Goal: Learn about a topic: Learn about a topic

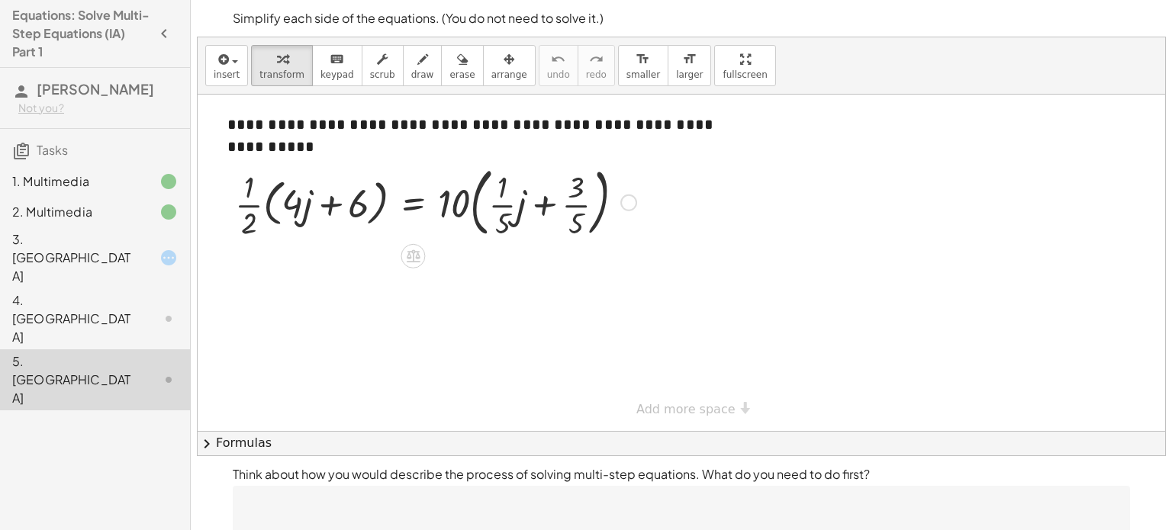
click at [324, 196] on div at bounding box center [435, 201] width 416 height 82
drag, startPoint x: 463, startPoint y: 197, endPoint x: 529, endPoint y: 214, distance: 68.4
click at [529, 214] on div at bounding box center [435, 201] width 416 height 82
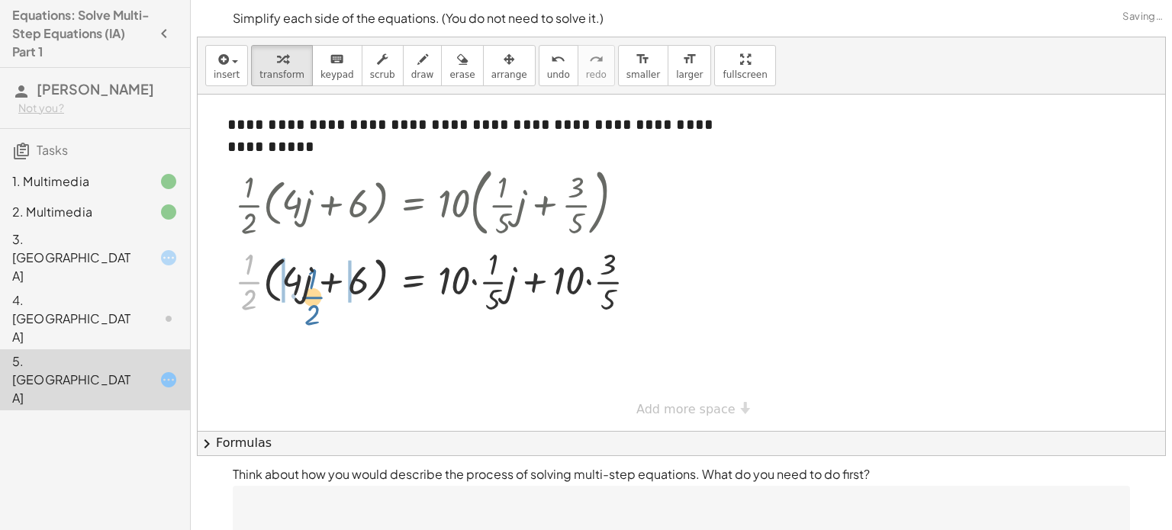
drag, startPoint x: 250, startPoint y: 273, endPoint x: 317, endPoint y: 283, distance: 67.8
click at [317, 283] on div at bounding box center [441, 281] width 429 height 76
click at [337, 288] on div at bounding box center [438, 281] width 438 height 76
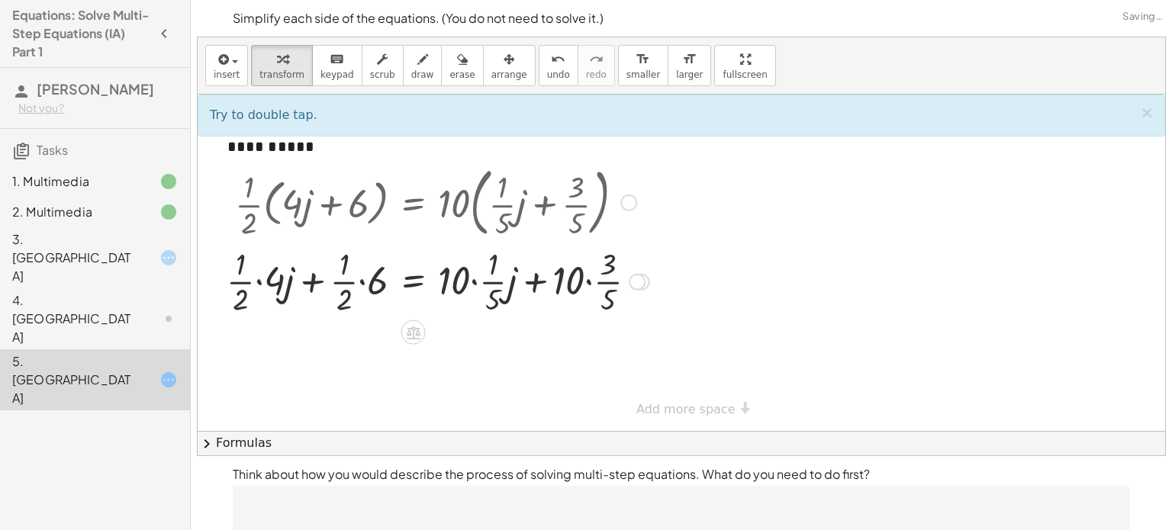
click at [483, 276] on div at bounding box center [438, 281] width 438 height 76
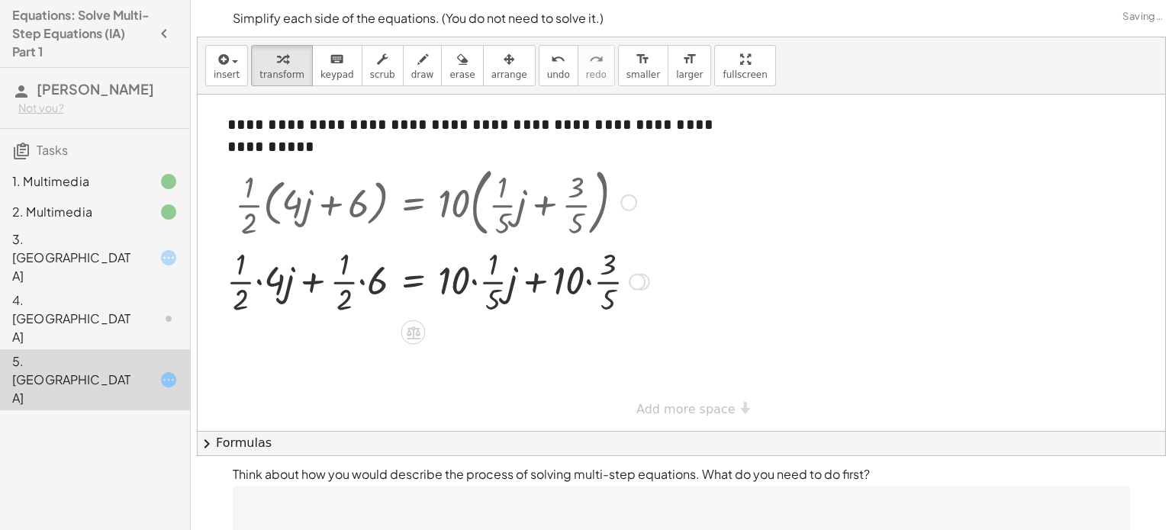
click at [472, 278] on div at bounding box center [438, 281] width 438 height 76
click at [467, 280] on div at bounding box center [431, 281] width 425 height 76
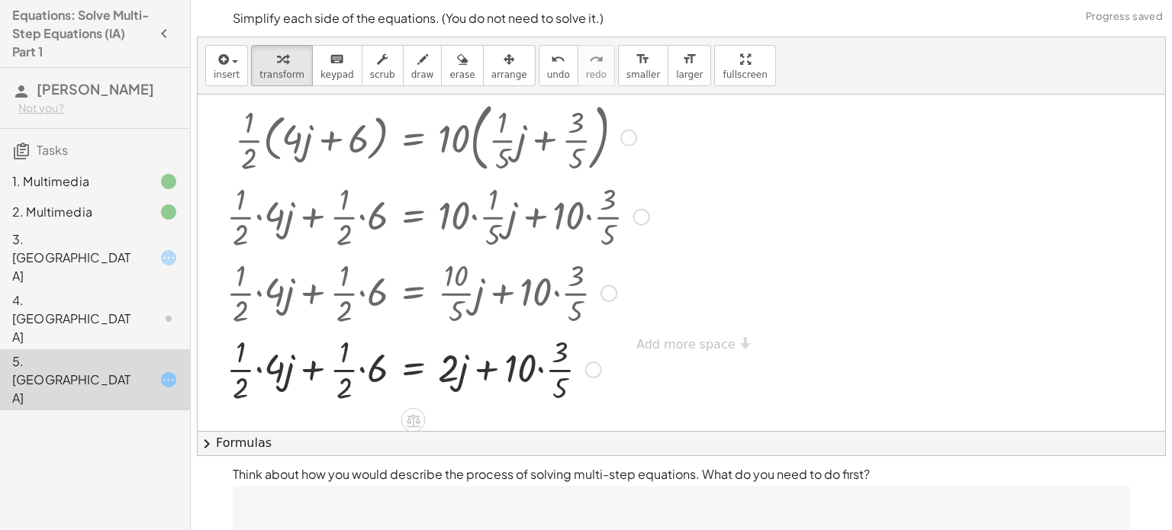
scroll to position [64, 0]
click at [528, 367] on div at bounding box center [438, 369] width 438 height 76
click at [536, 366] on div at bounding box center [438, 369] width 438 height 76
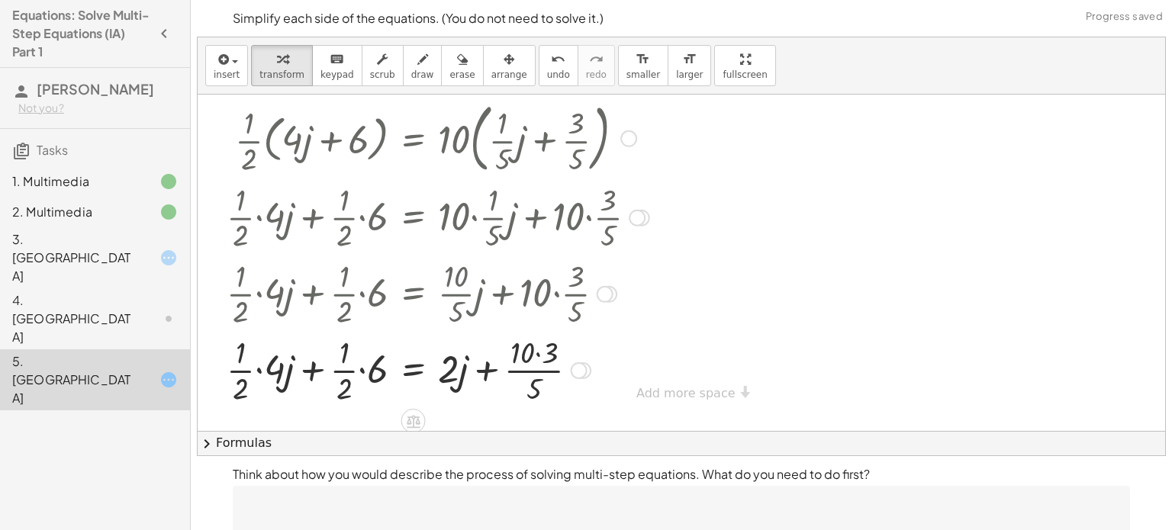
click at [531, 368] on div at bounding box center [438, 369] width 438 height 76
click at [534, 351] on div at bounding box center [438, 369] width 438 height 76
click at [535, 385] on div at bounding box center [438, 369] width 438 height 76
click at [262, 369] on div at bounding box center [438, 369] width 438 height 76
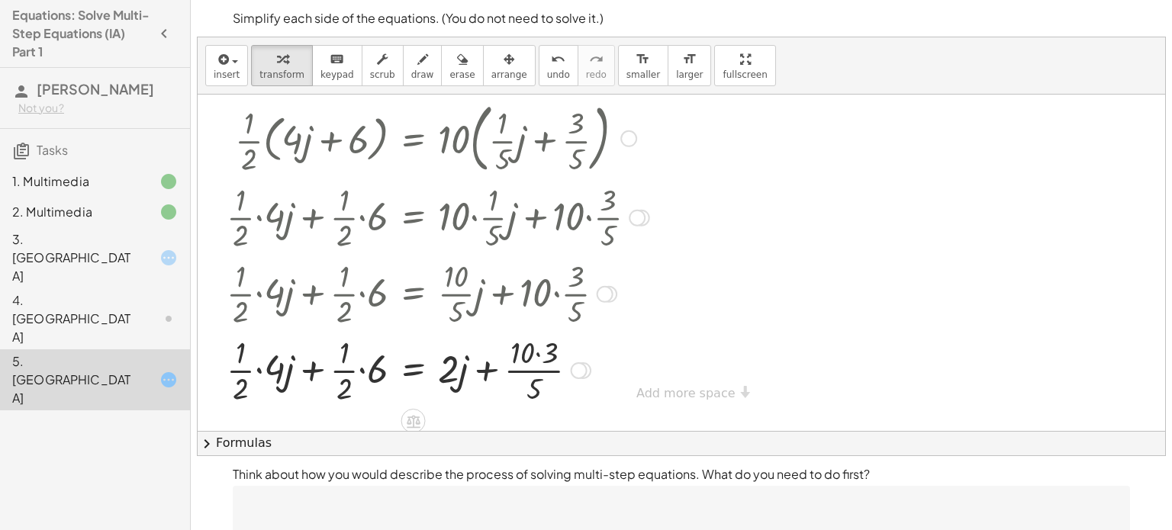
click at [262, 369] on div at bounding box center [438, 369] width 438 height 76
click at [354, 366] on div at bounding box center [438, 369] width 438 height 76
click at [352, 375] on div at bounding box center [438, 369] width 438 height 76
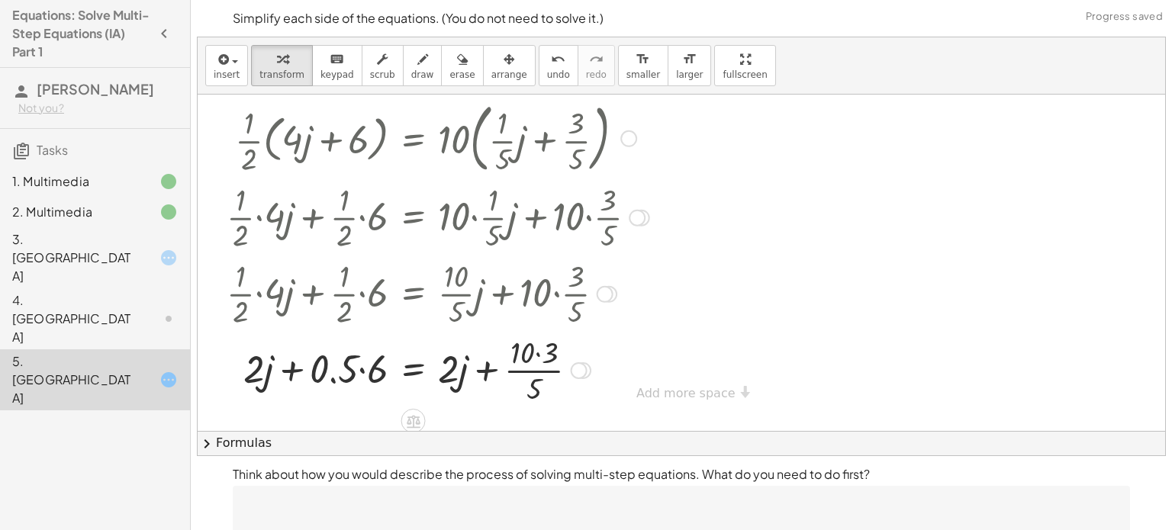
click at [363, 371] on div at bounding box center [438, 369] width 438 height 76
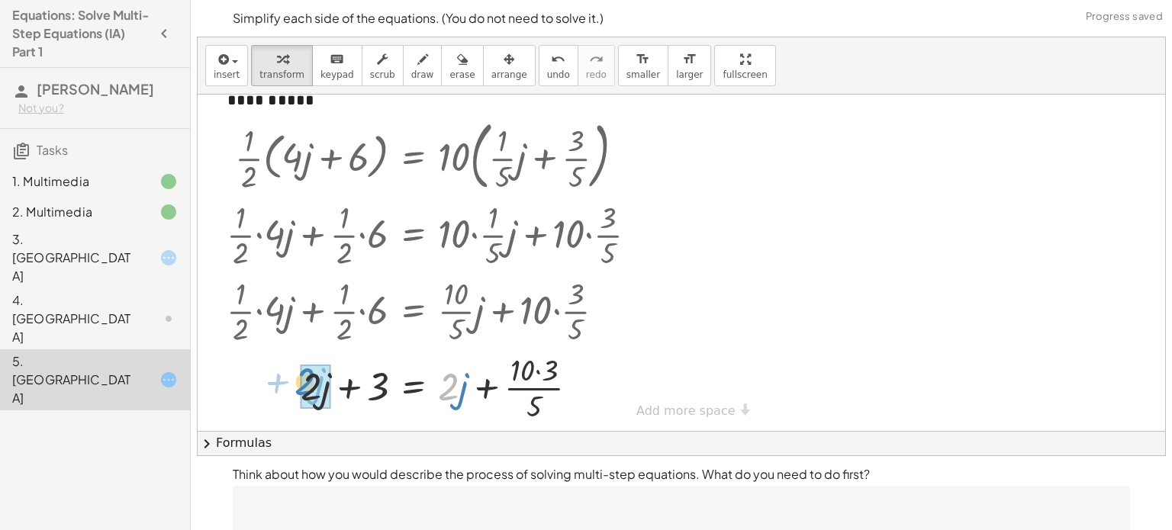
drag, startPoint x: 447, startPoint y: 367, endPoint x: 304, endPoint y: 362, distance: 143.5
click at [304, 362] on div at bounding box center [438, 387] width 438 height 76
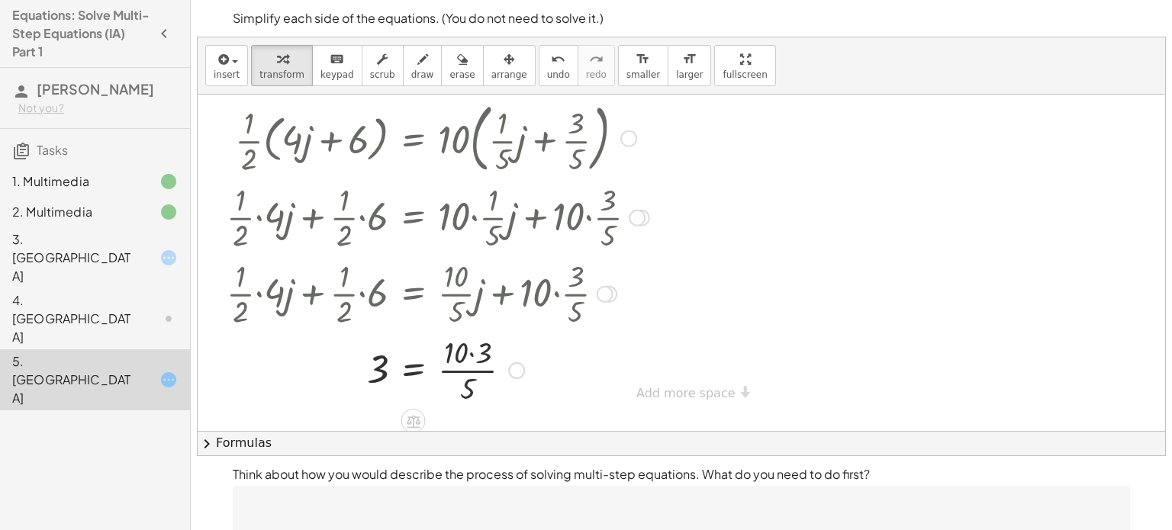
click at [455, 357] on div at bounding box center [438, 369] width 438 height 76
click at [459, 365] on div at bounding box center [438, 369] width 438 height 76
drag, startPoint x: 387, startPoint y: 367, endPoint x: 462, endPoint y: 368, distance: 75.5
click at [462, 368] on div at bounding box center [438, 369] width 438 height 76
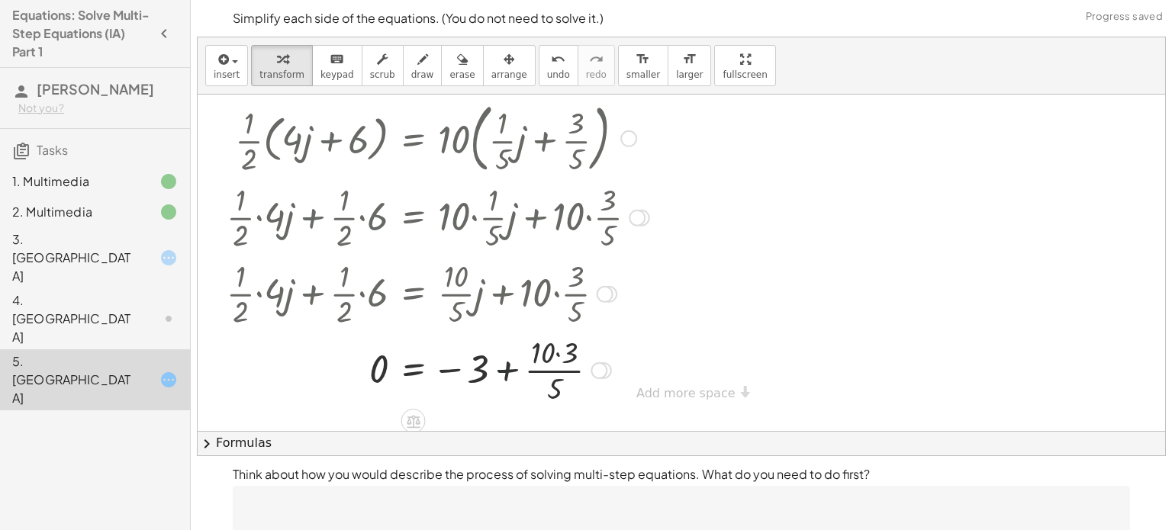
click at [499, 368] on div at bounding box center [438, 369] width 438 height 76
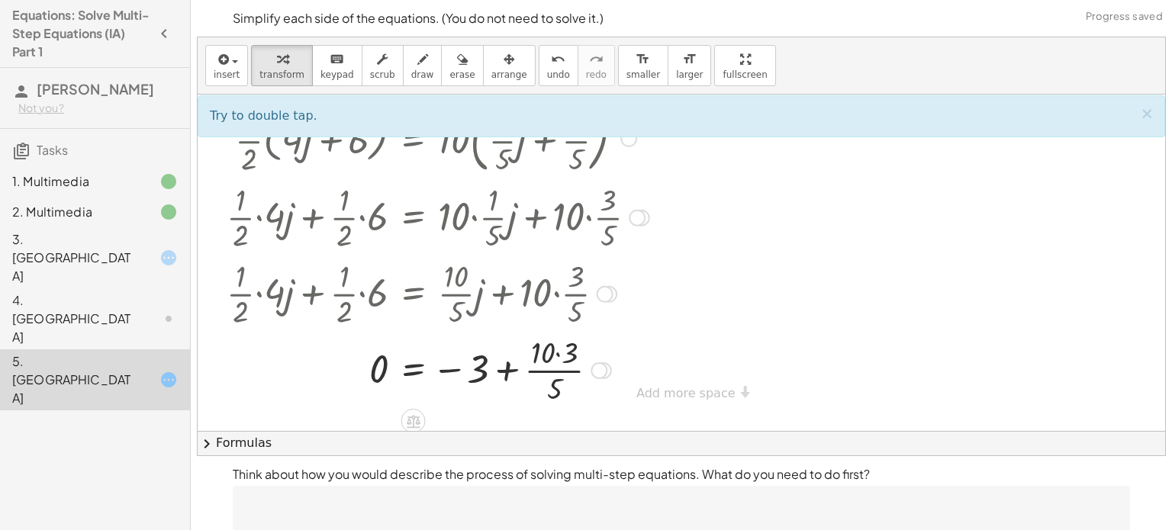
click at [548, 358] on div at bounding box center [438, 369] width 438 height 76
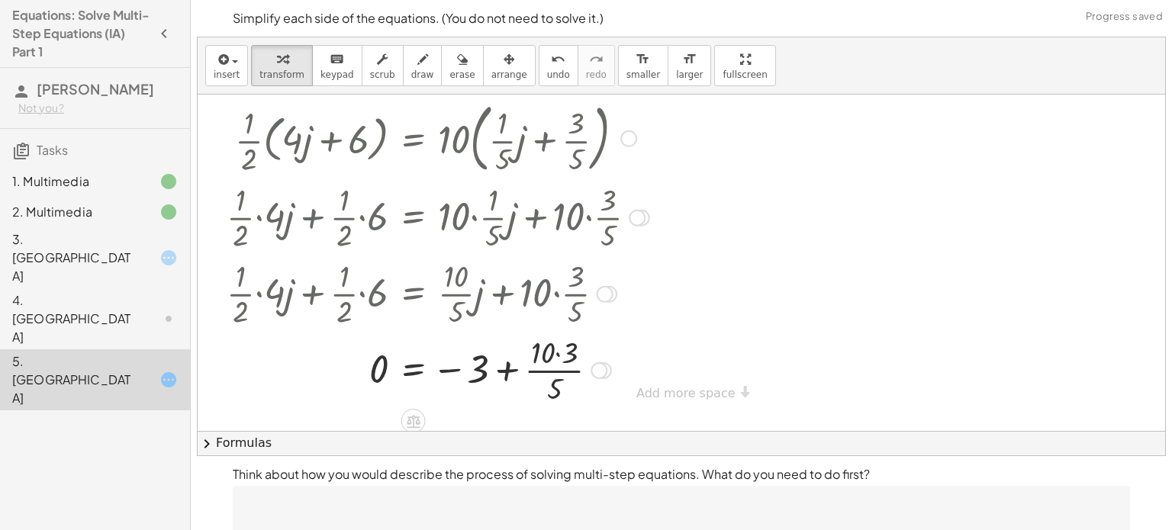
click at [548, 358] on div at bounding box center [438, 369] width 438 height 76
click at [515, 365] on div at bounding box center [438, 369] width 438 height 76
click at [493, 368] on div at bounding box center [438, 369] width 438 height 76
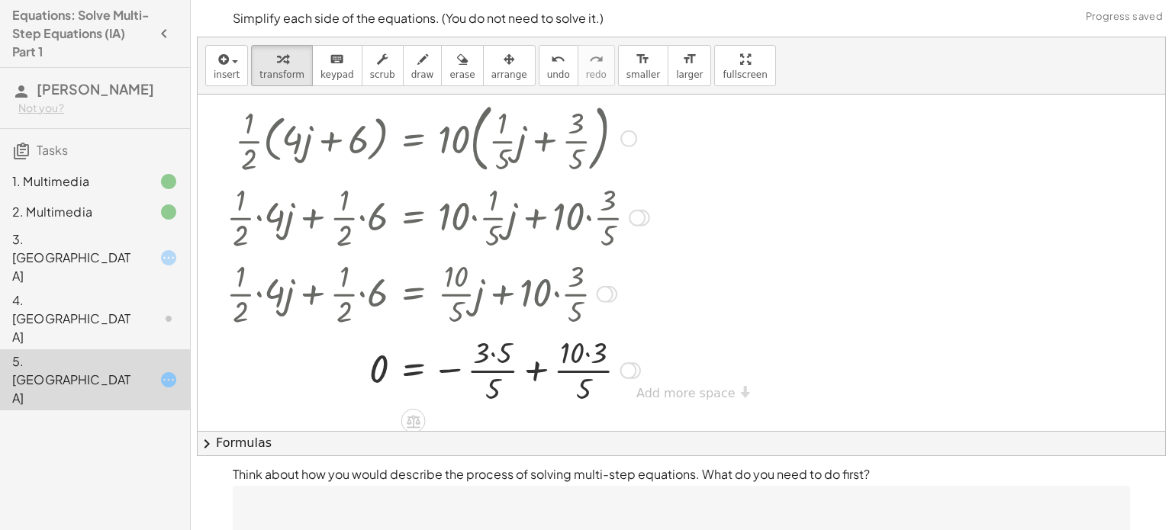
click at [487, 349] on div at bounding box center [438, 369] width 438 height 76
click at [560, 364] on div at bounding box center [438, 369] width 438 height 76
click at [573, 356] on div at bounding box center [438, 369] width 438 height 76
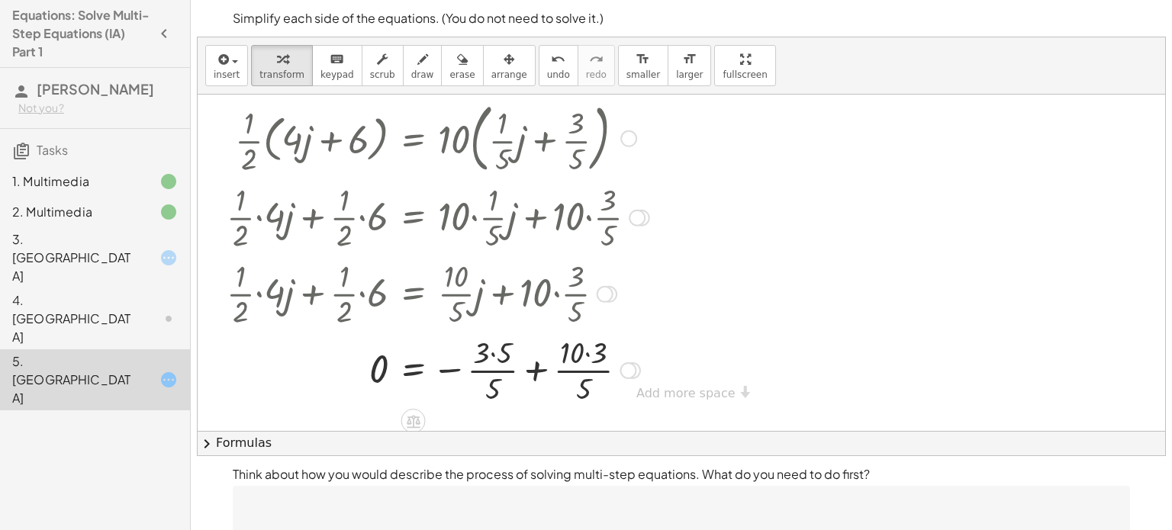
click at [538, 364] on div at bounding box center [438, 369] width 438 height 76
click at [524, 354] on div at bounding box center [438, 369] width 438 height 76
click at [519, 377] on div at bounding box center [438, 369] width 438 height 76
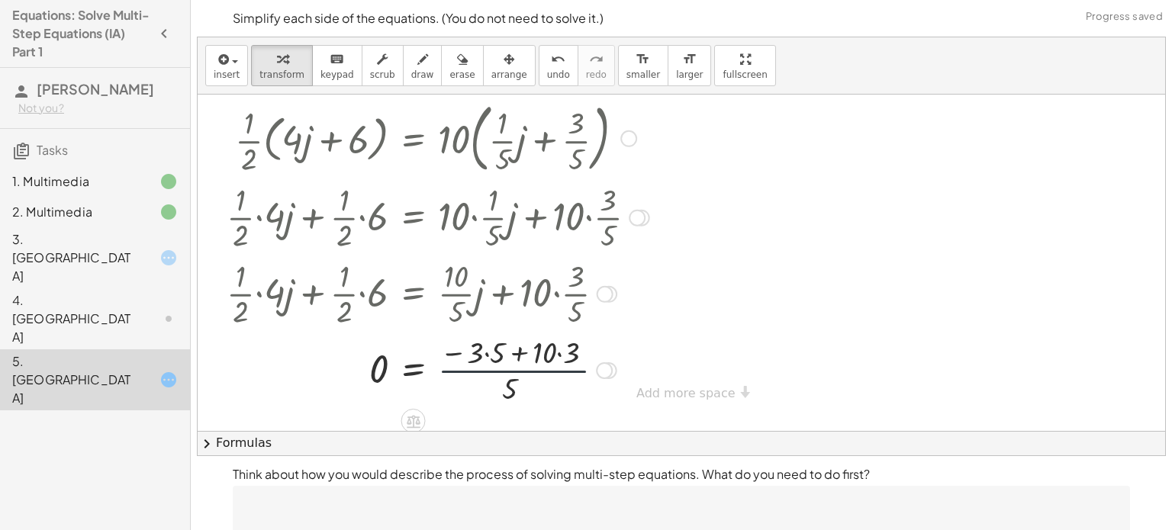
click at [519, 377] on div at bounding box center [438, 369] width 438 height 76
drag, startPoint x: 517, startPoint y: 382, endPoint x: 531, endPoint y: 345, distance: 39.8
click at [531, 345] on div at bounding box center [438, 369] width 438 height 76
click at [529, 375] on div at bounding box center [438, 369] width 438 height 76
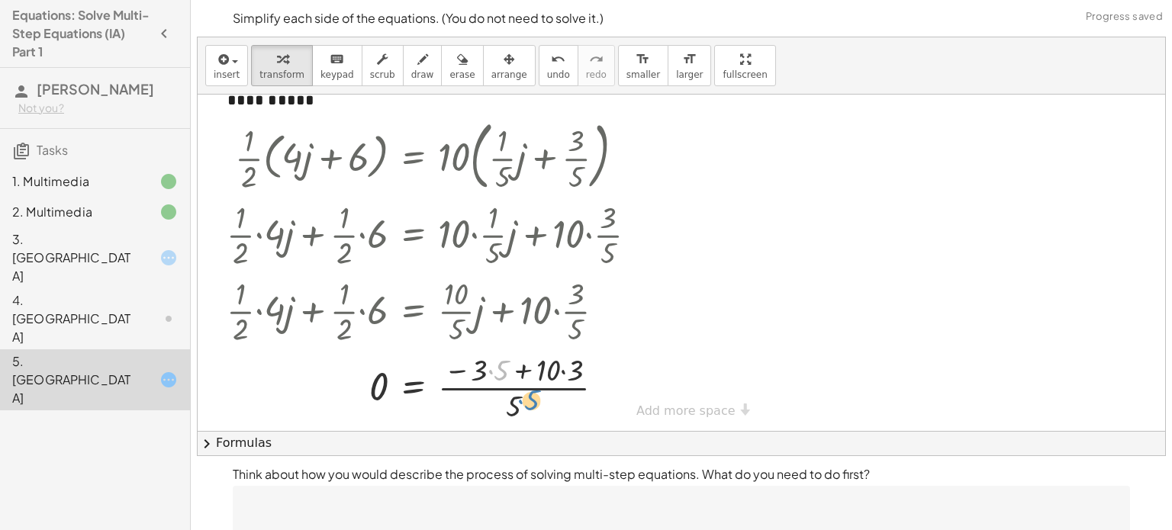
drag, startPoint x: 491, startPoint y: 351, endPoint x: 519, endPoint y: 381, distance: 41.0
click at [519, 381] on div at bounding box center [438, 387] width 438 height 76
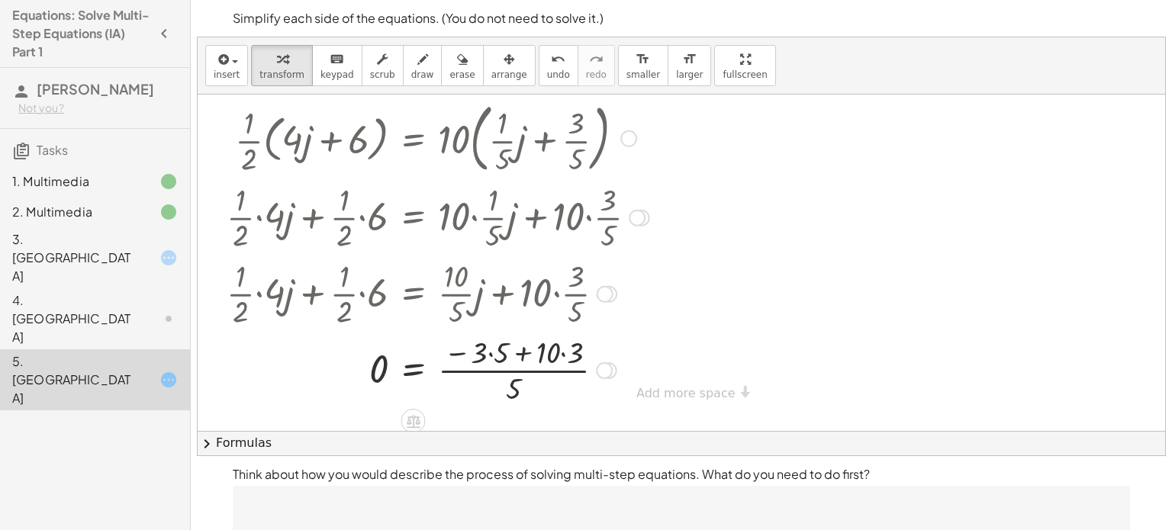
click at [493, 352] on div at bounding box center [438, 369] width 438 height 76
click at [547, 352] on div at bounding box center [438, 369] width 438 height 76
click at [516, 353] on div at bounding box center [438, 369] width 438 height 76
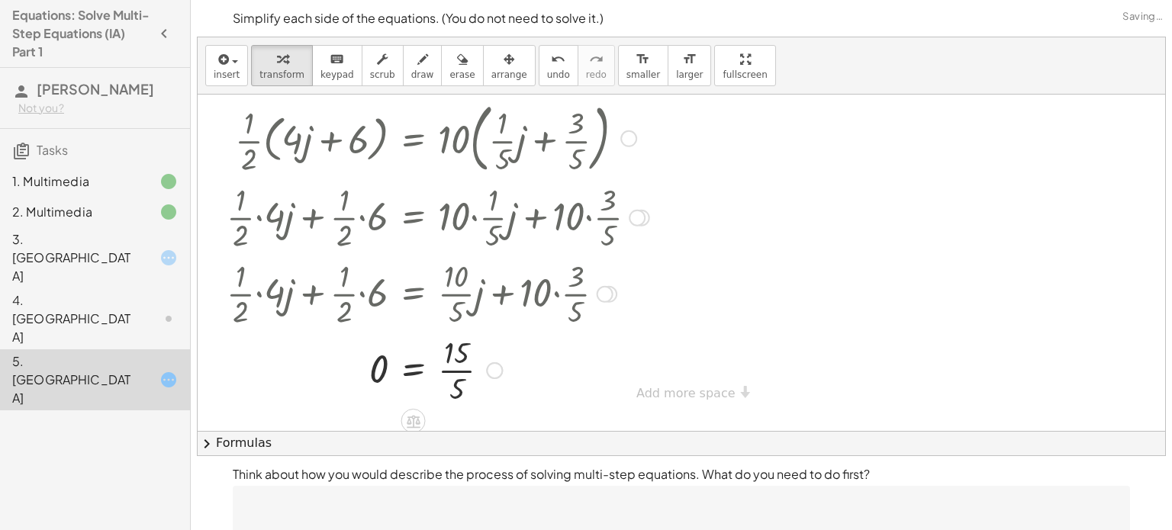
click at [457, 357] on div at bounding box center [438, 369] width 438 height 76
click at [457, 364] on div at bounding box center [438, 369] width 438 height 76
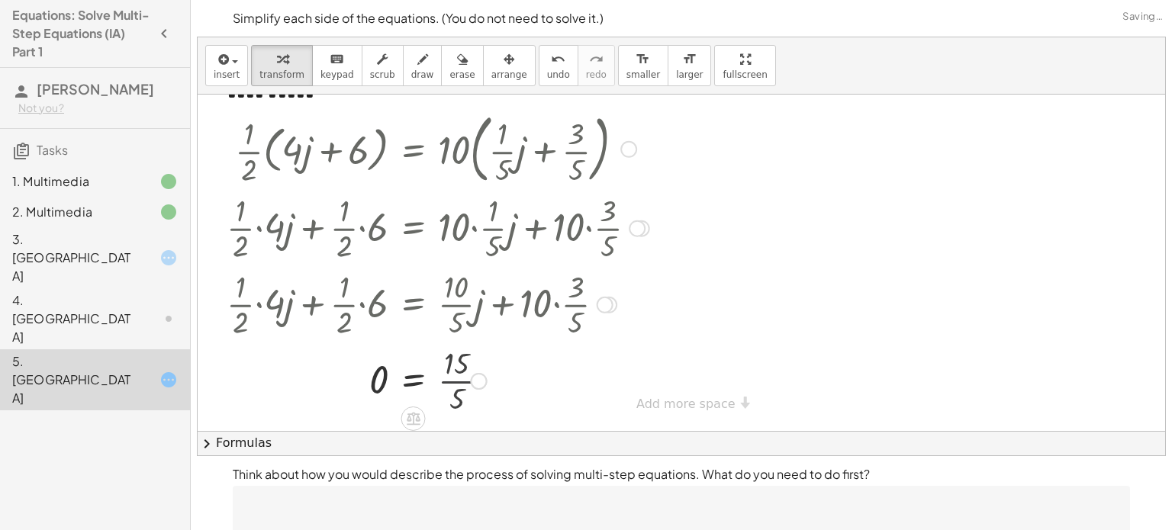
scroll to position [52, 0]
click at [377, 373] on div at bounding box center [438, 381] width 438 height 50
click at [421, 381] on div at bounding box center [438, 381] width 438 height 50
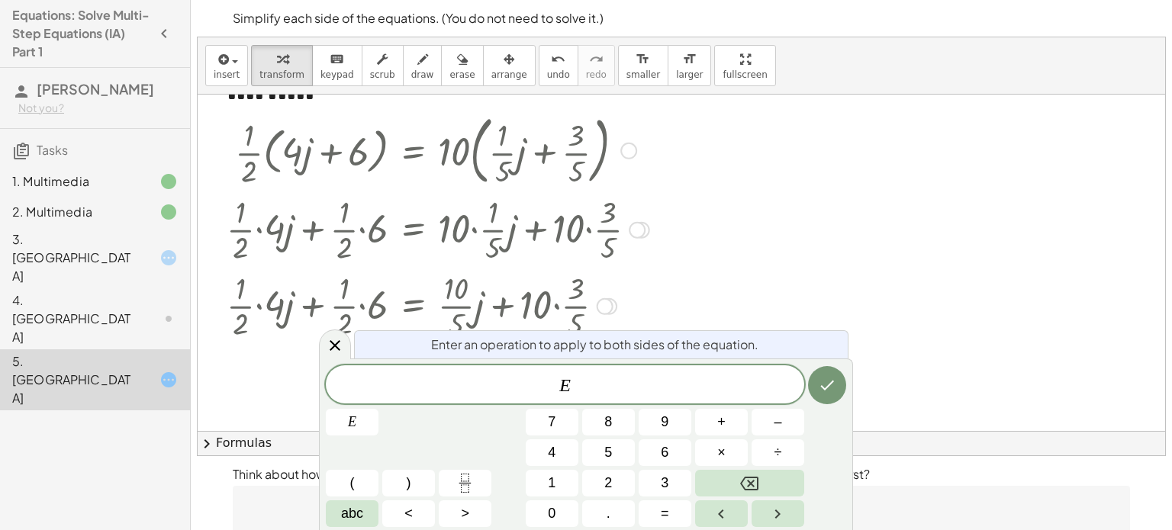
click at [651, 299] on div at bounding box center [438, 305] width 438 height 76
click at [337, 352] on icon at bounding box center [335, 345] width 18 height 18
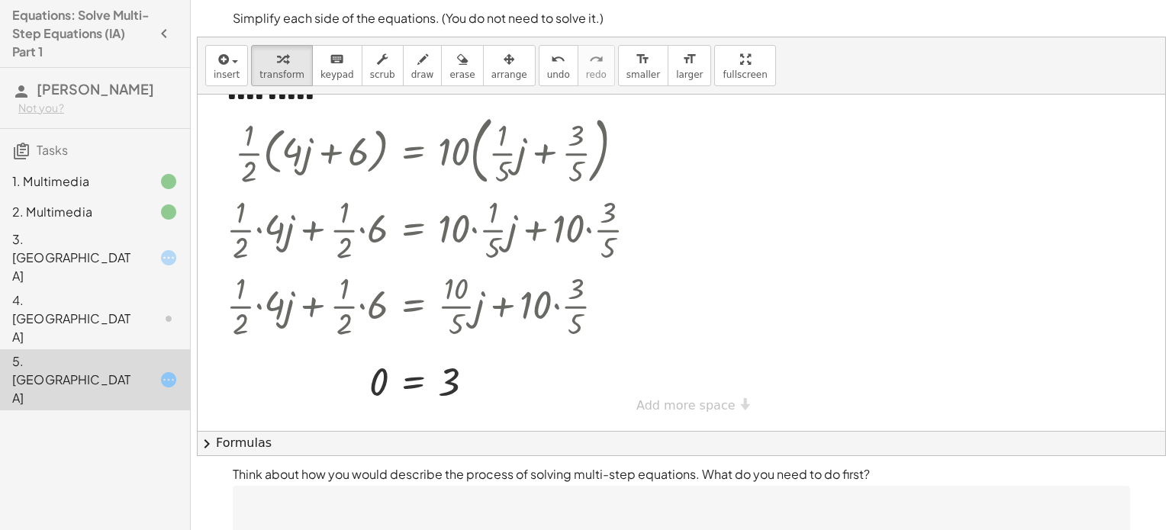
scroll to position [47, 0]
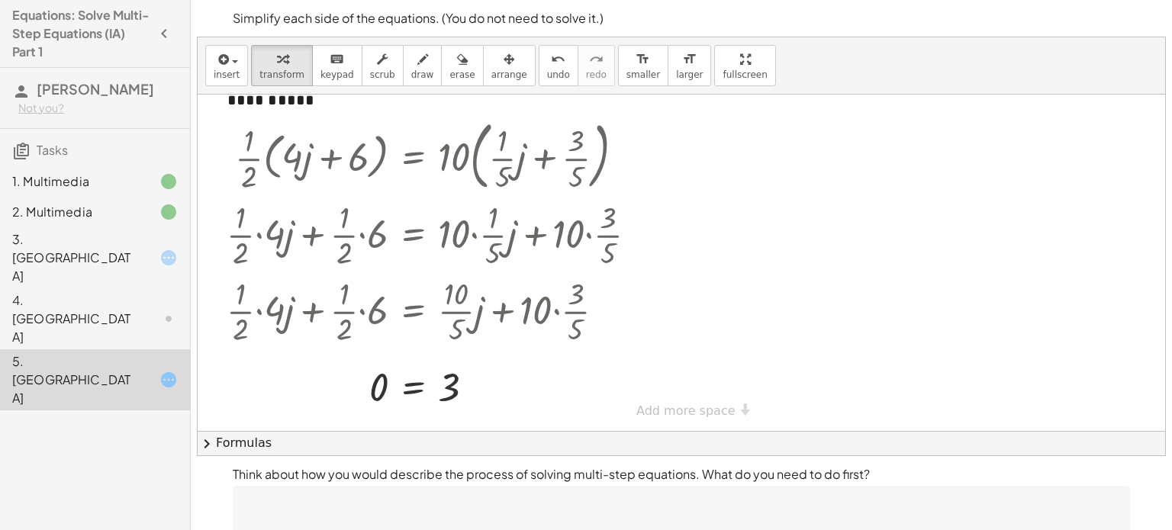
click at [893, 65] on div "insert select one: Math Expression Function Text Youtube Video Graphing Geometr…" at bounding box center [681, 65] width 967 height 57
click at [320, 69] on span "keypad" at bounding box center [337, 74] width 34 height 11
click at [276, 46] on button "transform" at bounding box center [282, 65] width 62 height 41
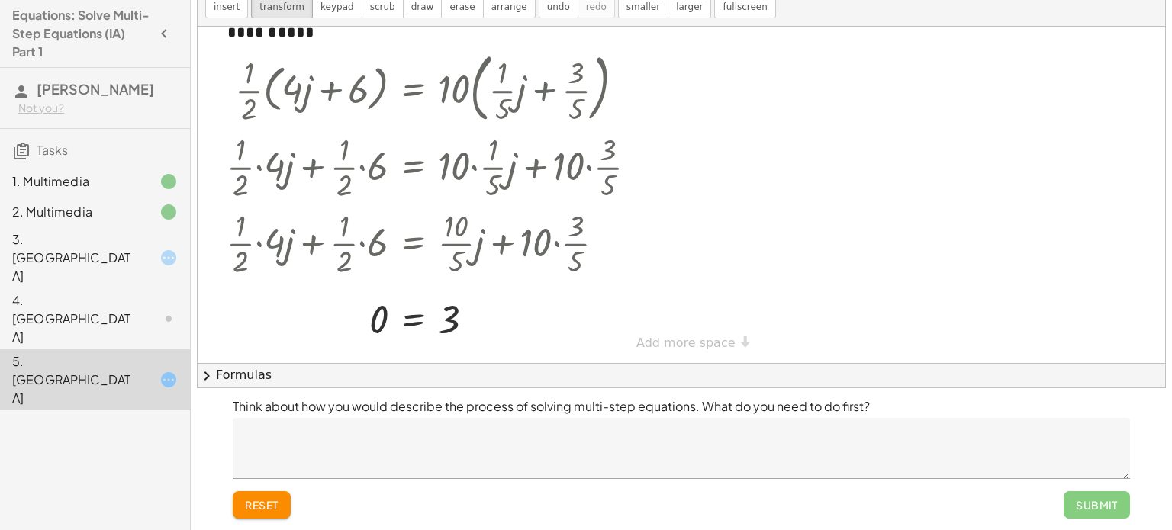
scroll to position [67, 0]
click at [520, 458] on textarea at bounding box center [681, 449] width 897 height 61
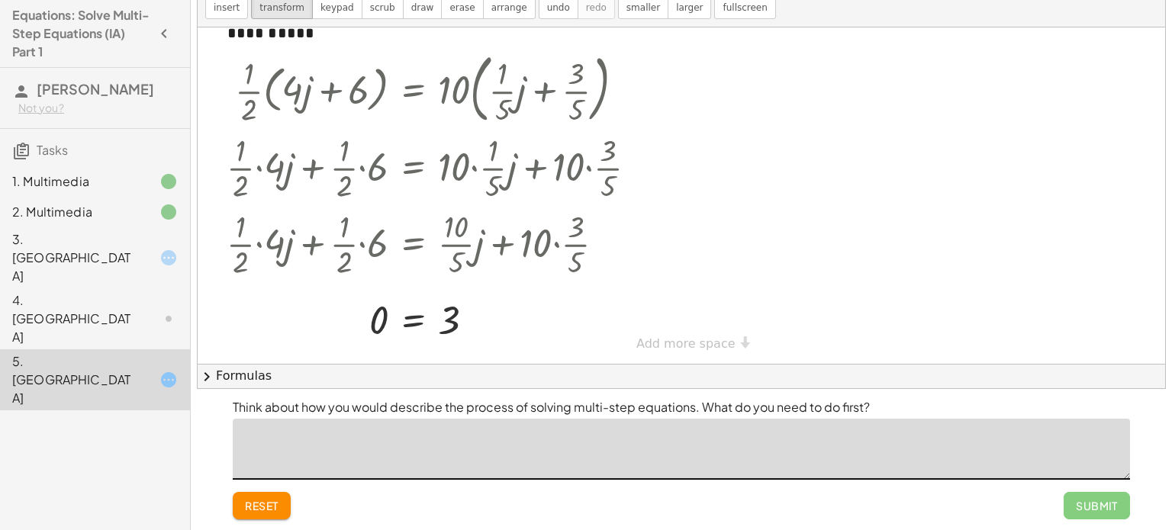
scroll to position [52, 0]
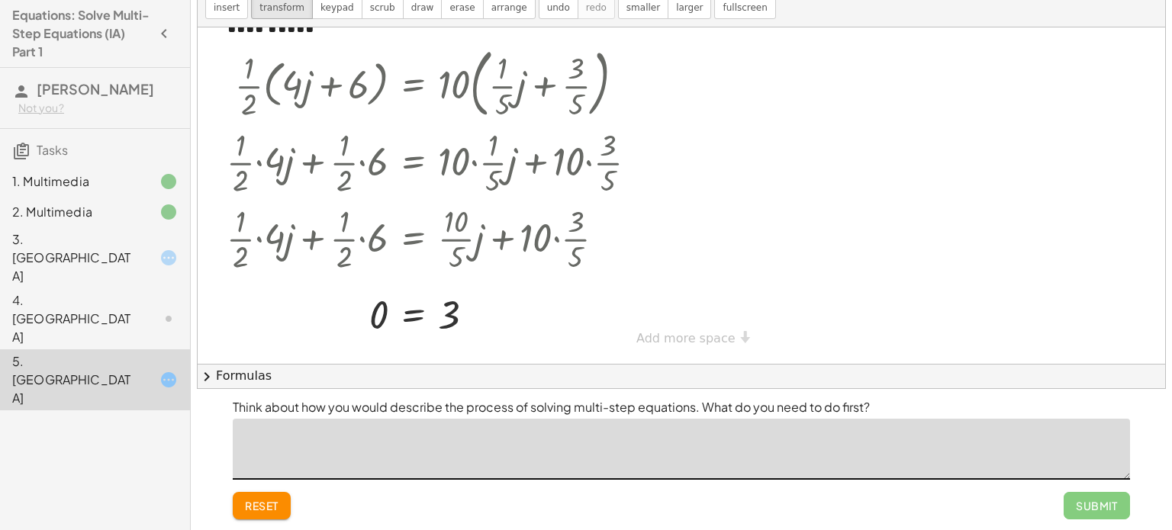
click at [159, 310] on icon at bounding box center [168, 319] width 18 height 18
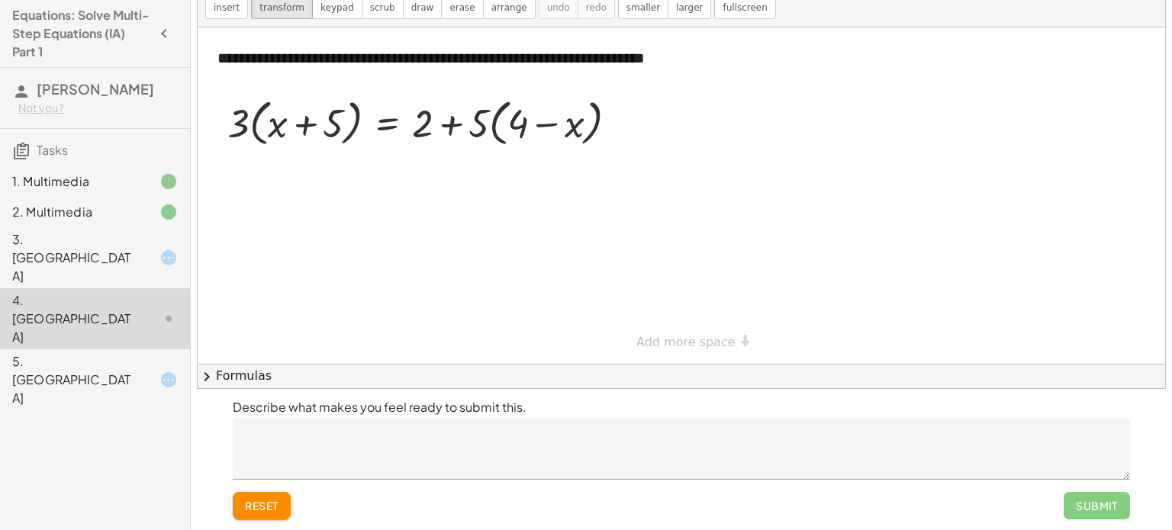
click at [153, 249] on div at bounding box center [156, 258] width 43 height 18
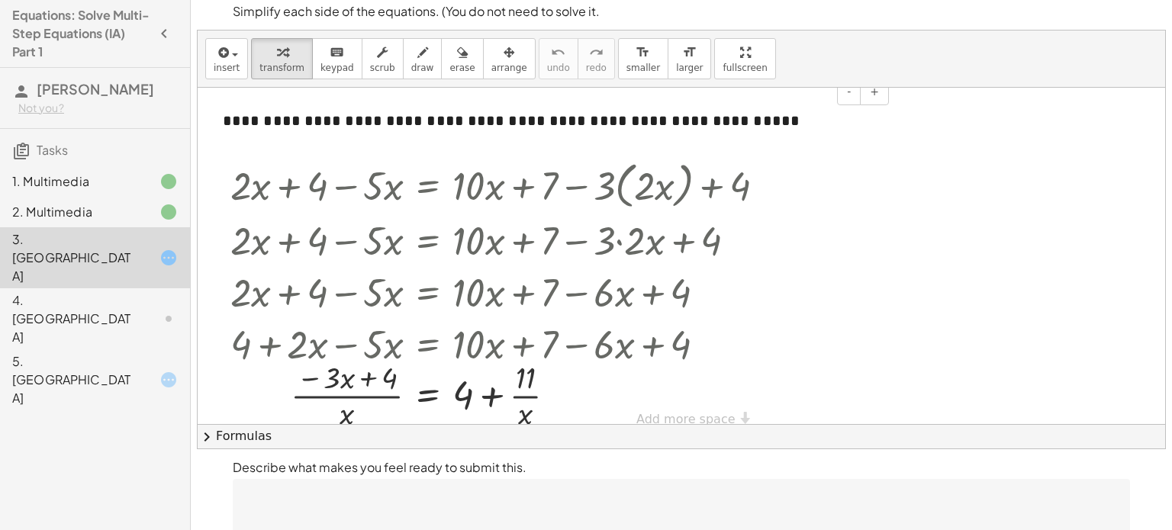
scroll to position [1, 0]
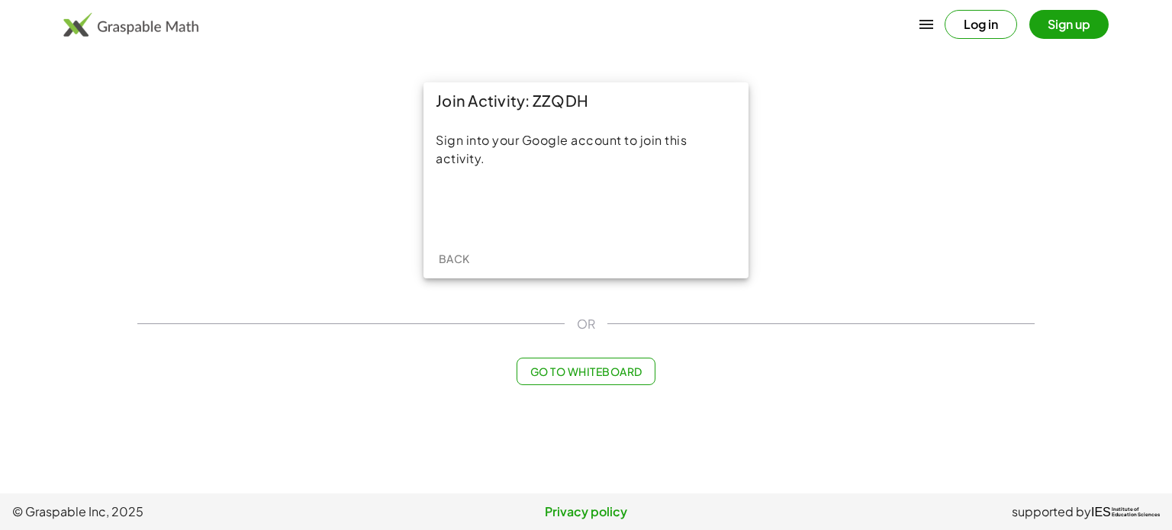
click at [548, 360] on button "Go to Whiteboard" at bounding box center [585, 371] width 138 height 27
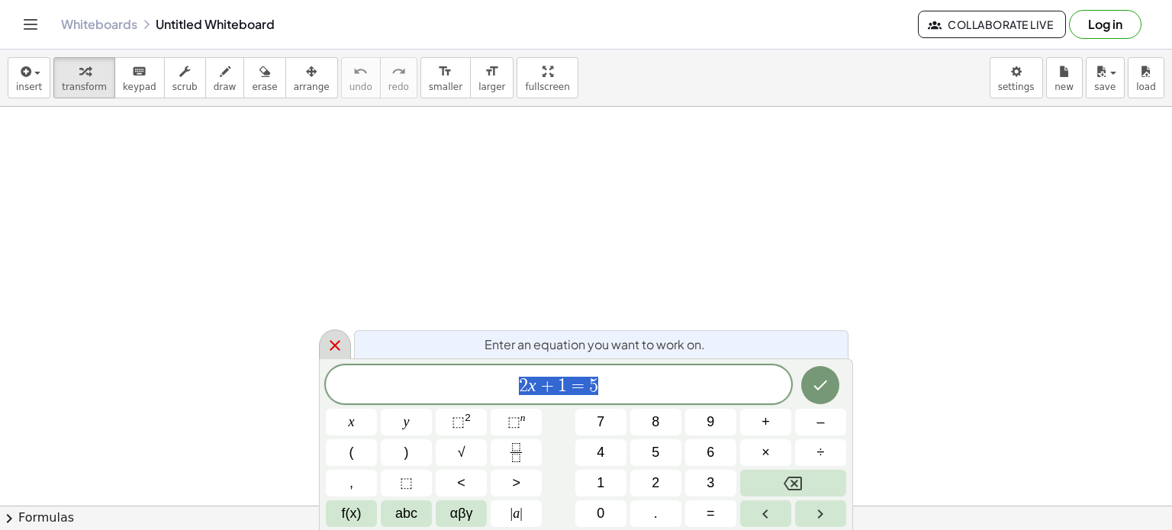
click at [336, 339] on icon at bounding box center [335, 345] width 18 height 18
